Goal: Contribute content: Add original content to the website for others to see

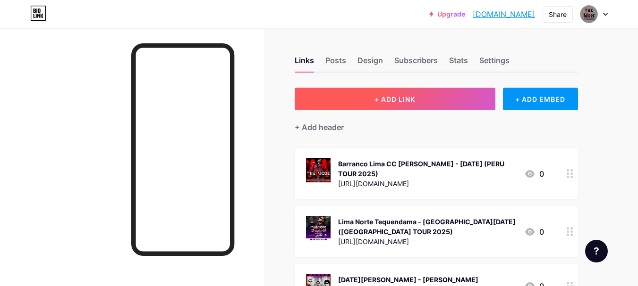
click at [367, 95] on button "+ ADD LINK" at bounding box center [395, 99] width 201 height 23
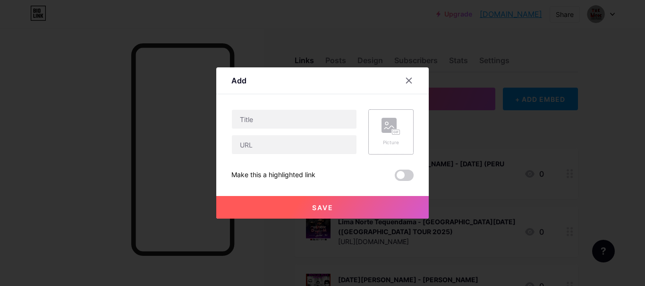
click at [396, 132] on rect at bounding box center [396, 132] width 8 height 5
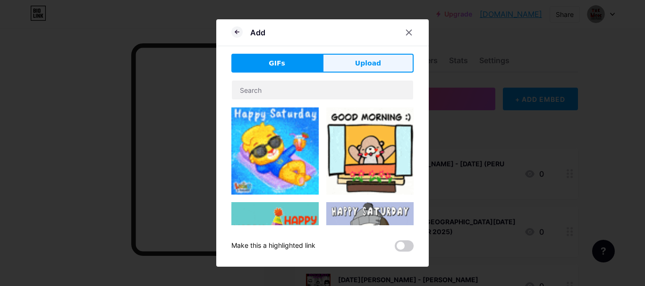
click at [346, 60] on button "Upload" at bounding box center [367, 63] width 91 height 19
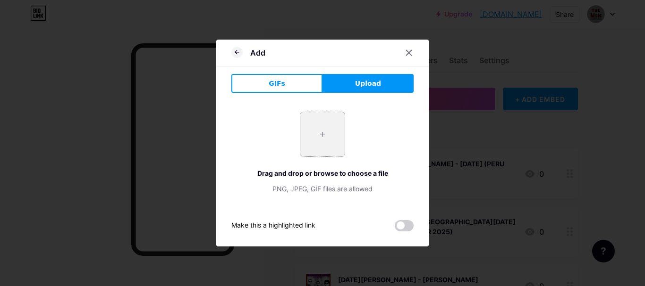
click at [310, 124] on input "file" at bounding box center [322, 134] width 44 height 44
type input "C:\fakepath\NOCTAMBULOS.jpg"
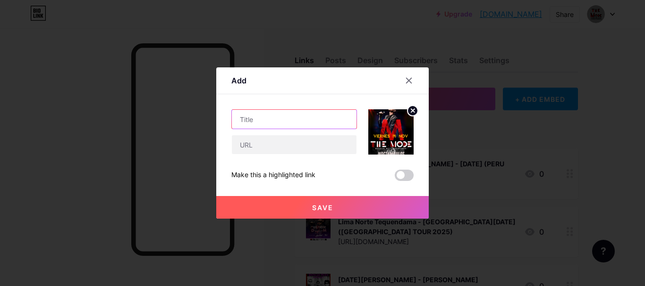
click at [260, 117] on input "text" at bounding box center [294, 119] width 125 height 19
type input "l"
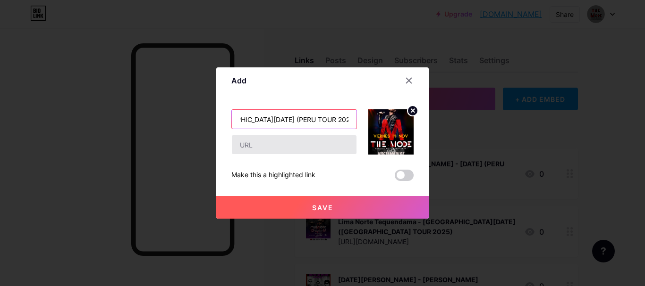
type input "Lima Centro Noctambulos - [GEOGRAPHIC_DATA][DATE] (PERU TOUR 2025)"
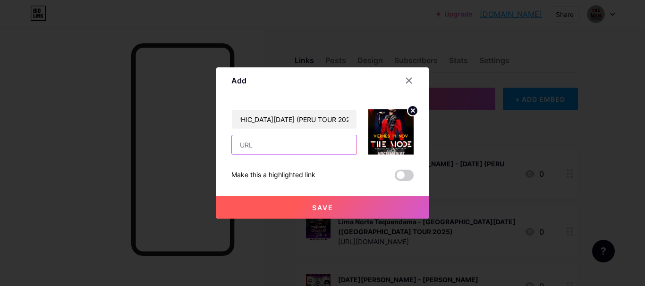
scroll to position [0, 0]
click at [280, 143] on input "text" at bounding box center [294, 144] width 125 height 19
paste input "[URL][DOMAIN_NAME]"
type input "[URL][DOMAIN_NAME]"
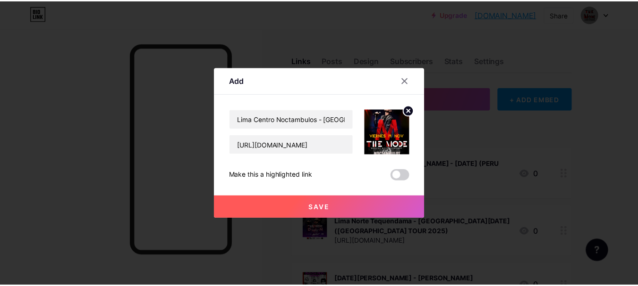
scroll to position [0, 0]
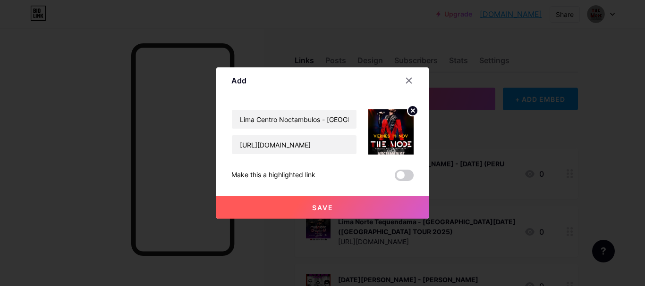
click at [409, 173] on span at bounding box center [404, 175] width 19 height 11
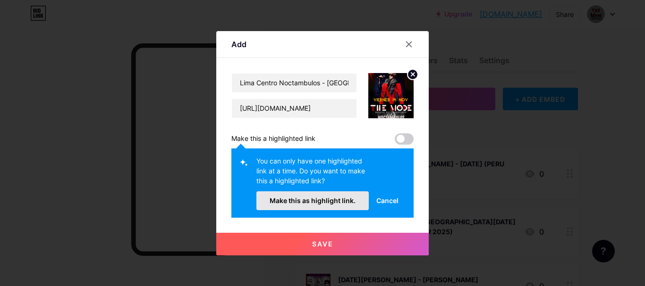
click at [332, 204] on span "Make this as highlight link." at bounding box center [312, 201] width 86 height 8
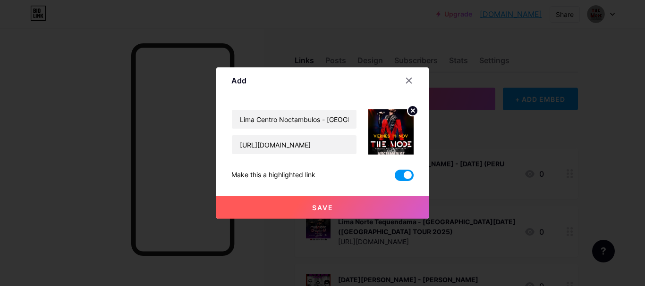
click at [345, 209] on button "Save" at bounding box center [322, 207] width 212 height 23
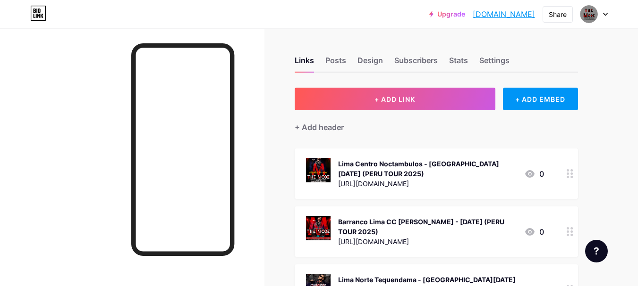
drag, startPoint x: 303, startPoint y: 236, endPoint x: 306, endPoint y: 215, distance: 21.4
click at [306, 215] on div "Barranco Lima CC [PERSON_NAME] - [DATE] (PERU TOUR 2025) [URL][DOMAIN_NAME] 0" at bounding box center [436, 232] width 283 height 50
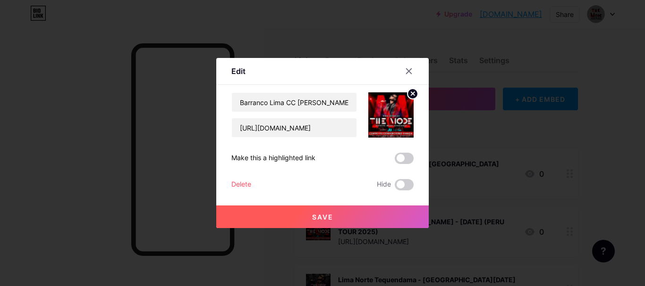
click at [602, 136] on div at bounding box center [322, 143] width 645 height 286
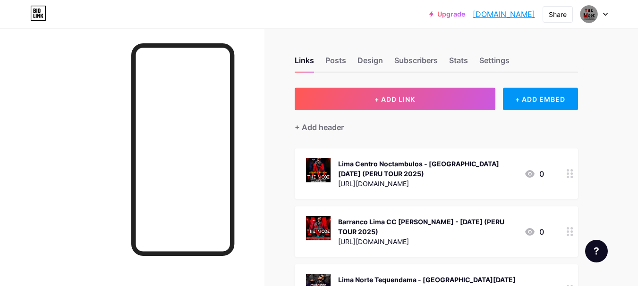
click at [459, 228] on div "Barranco Lima CC [PERSON_NAME] - [DATE] (PERU TOUR 2025)" at bounding box center [427, 227] width 178 height 20
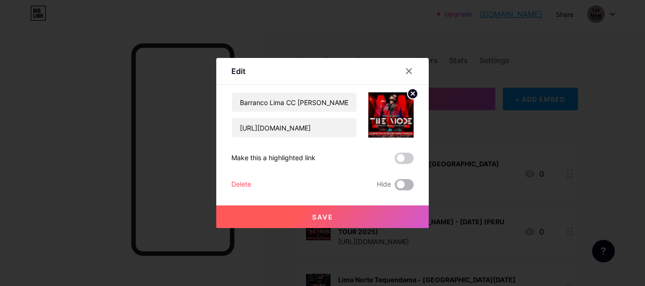
click at [406, 184] on span at bounding box center [404, 184] width 19 height 11
click at [395, 187] on input "checkbox" at bounding box center [395, 187] width 0 height 0
click at [379, 216] on button "Save" at bounding box center [322, 217] width 212 height 23
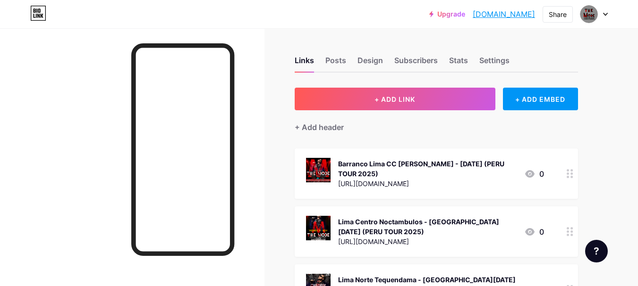
click at [567, 224] on div at bounding box center [570, 232] width 16 height 50
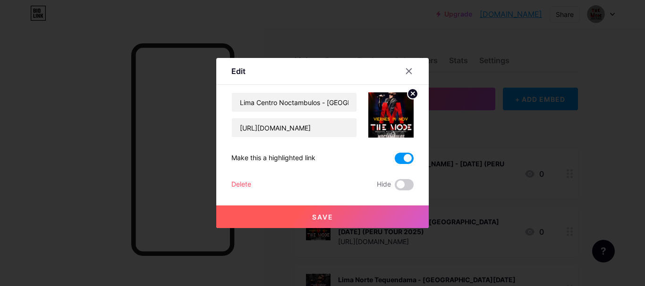
click at [630, 175] on div at bounding box center [322, 143] width 645 height 286
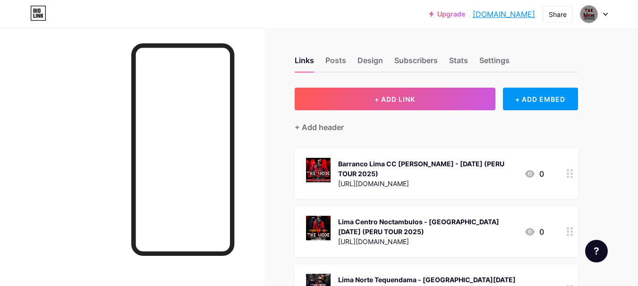
click at [564, 172] on div at bounding box center [570, 174] width 16 height 50
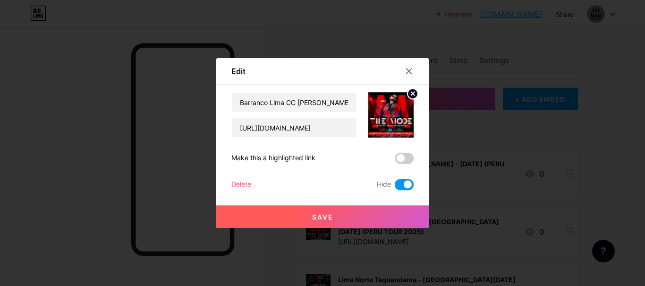
click at [396, 181] on span at bounding box center [404, 184] width 19 height 11
click at [395, 187] on input "checkbox" at bounding box center [395, 187] width 0 height 0
click at [327, 213] on span "Save" at bounding box center [322, 217] width 21 height 8
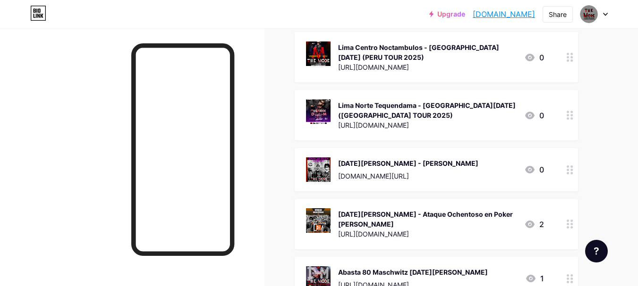
scroll to position [189, 0]
